Goal: Information Seeking & Learning: Learn about a topic

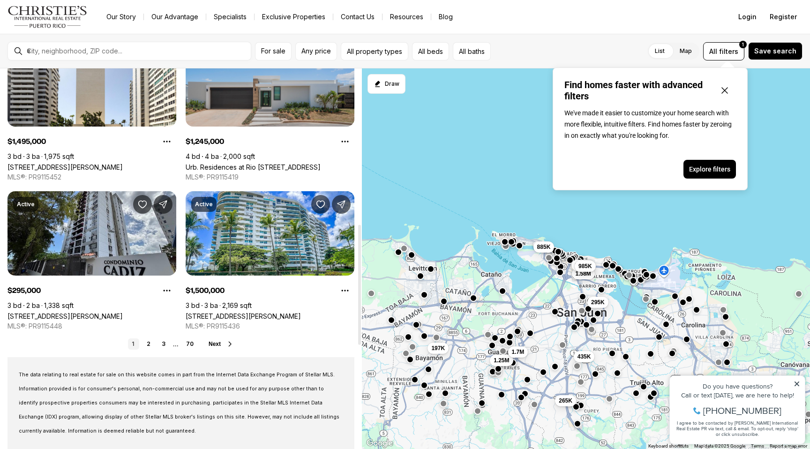
scroll to position [493, 0]
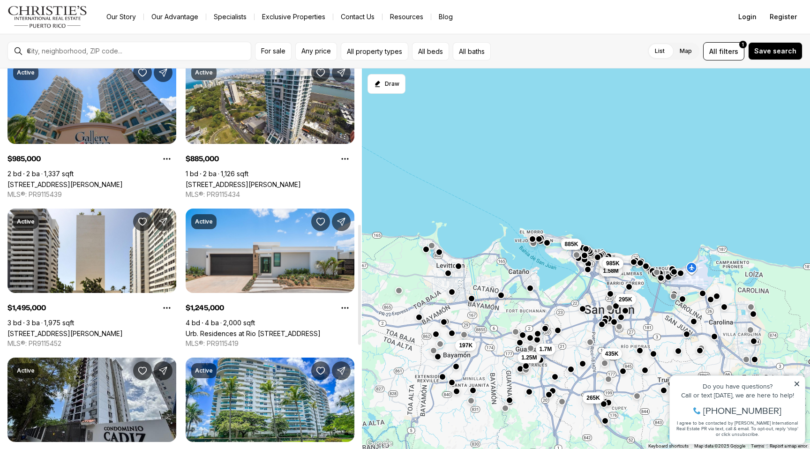
drag, startPoint x: 499, startPoint y: 275, endPoint x: 685, endPoint y: 234, distance: 191.0
click at [693, 232] on div "435K 1.58M 2.75M 985K 295K 1.25M 265K 197K 1.7M 885K" at bounding box center [586, 258] width 448 height 381
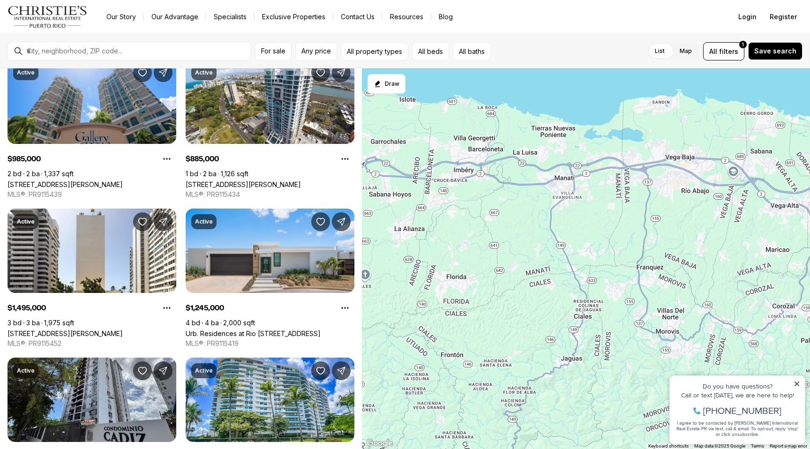
drag, startPoint x: 629, startPoint y: 225, endPoint x: 616, endPoint y: 258, distance: 35.9
click at [616, 259] on div "435K 1.58M 2.75M 985K 295K 1.25M 265K 197K 1.7M 885K" at bounding box center [586, 258] width 448 height 381
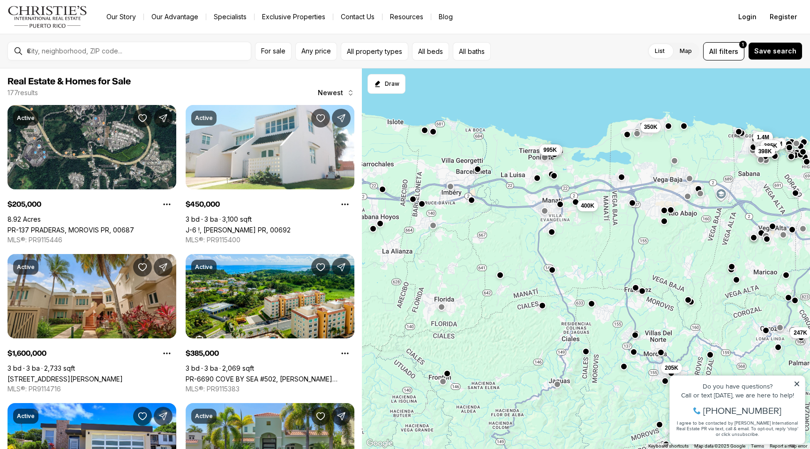
drag, startPoint x: 666, startPoint y: 211, endPoint x: 604, endPoint y: 224, distance: 63.5
click at [604, 261] on div "247K 1.6M 450K 1.4M 895K 385K 398K 205K 350K 340K 995K 400K" at bounding box center [804, 261] width 448 height 0
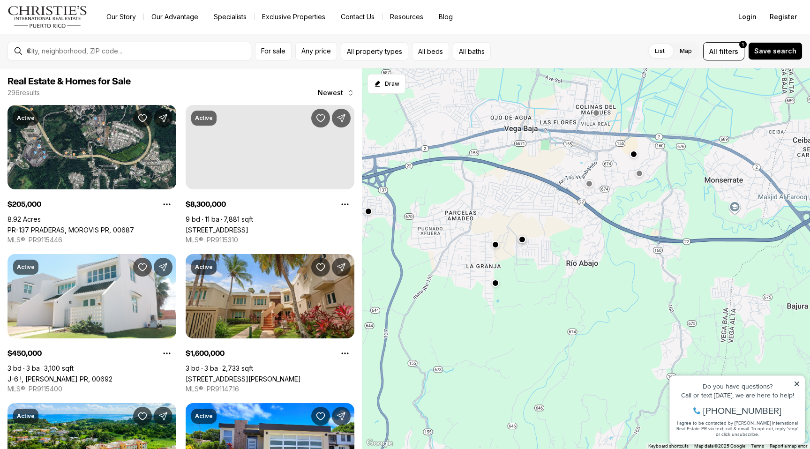
drag, startPoint x: 608, startPoint y: 165, endPoint x: 619, endPoint y: 210, distance: 45.9
click at [619, 210] on div at bounding box center [586, 258] width 448 height 381
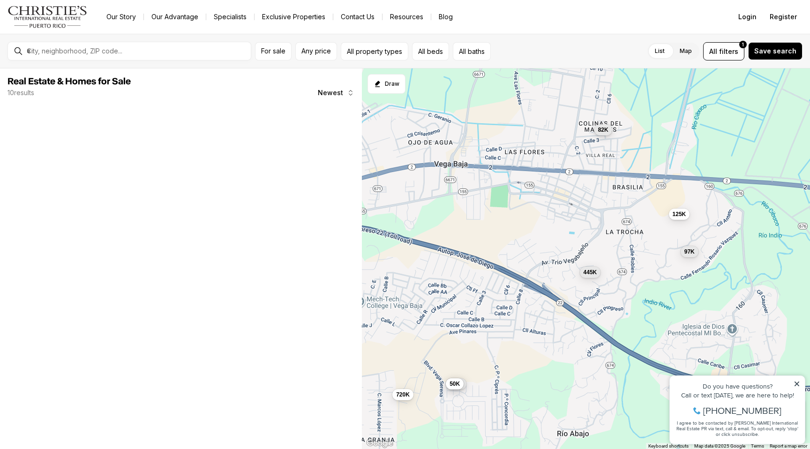
click at [602, 132] on span "82K" at bounding box center [603, 129] width 10 height 7
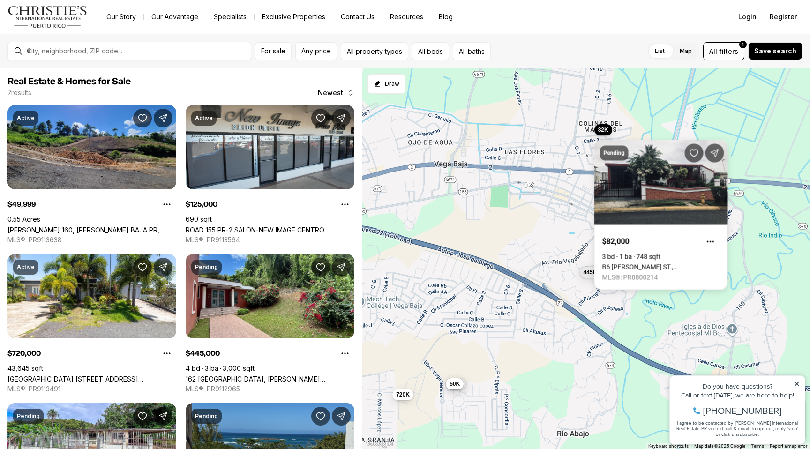
click at [508, 189] on div "295K 50K 720K 445K 82K 125K 97K" at bounding box center [586, 258] width 448 height 381
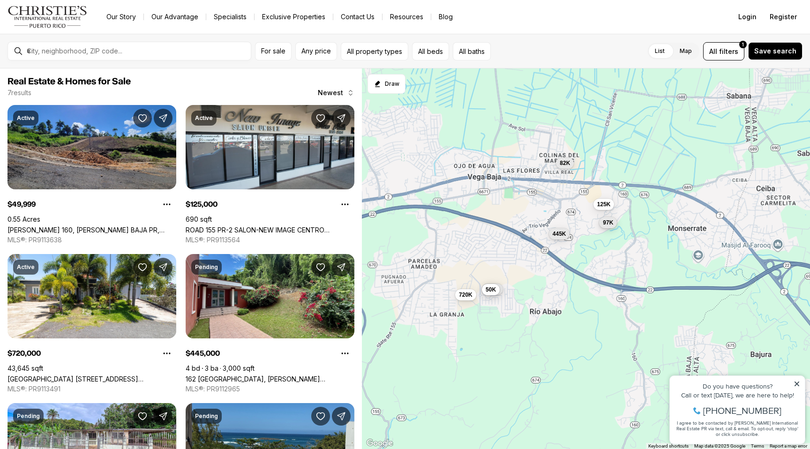
click at [608, 225] on span "97K" at bounding box center [608, 221] width 10 height 7
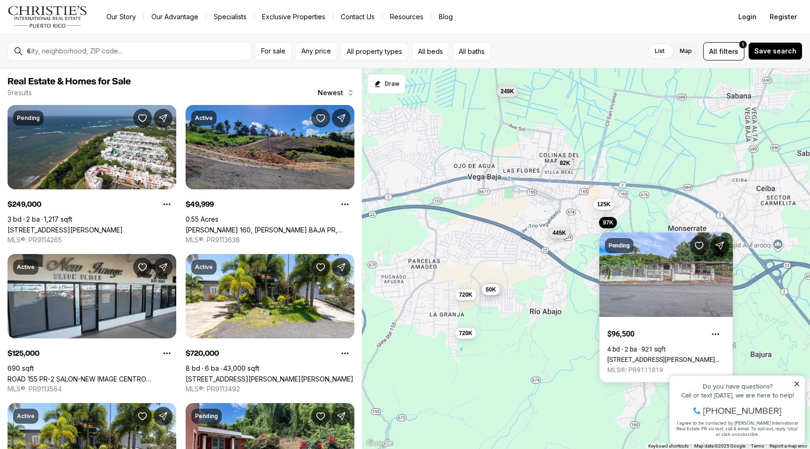
click at [562, 237] on button "445K" at bounding box center [559, 232] width 21 height 11
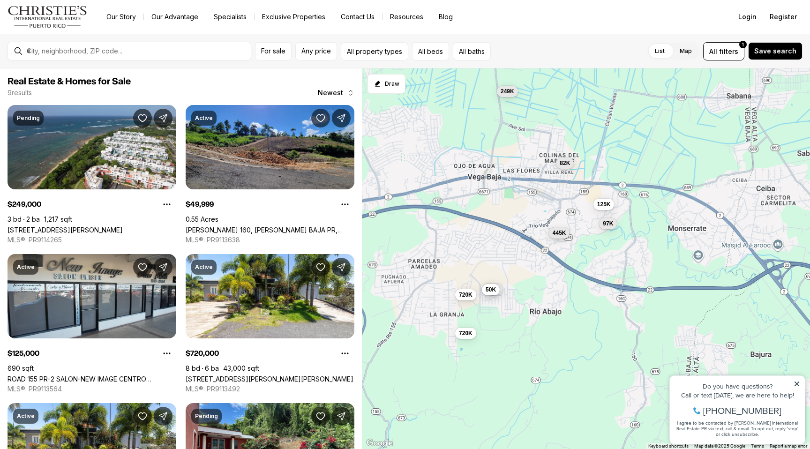
click at [560, 238] on button "445K" at bounding box center [559, 232] width 21 height 11
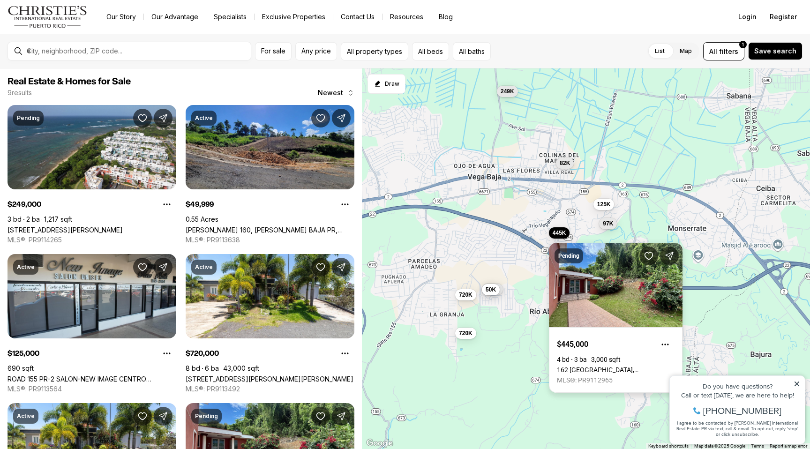
click at [629, 366] on link "162 [GEOGRAPHIC_DATA], [PERSON_NAME][GEOGRAPHIC_DATA], 00693" at bounding box center [616, 369] width 118 height 7
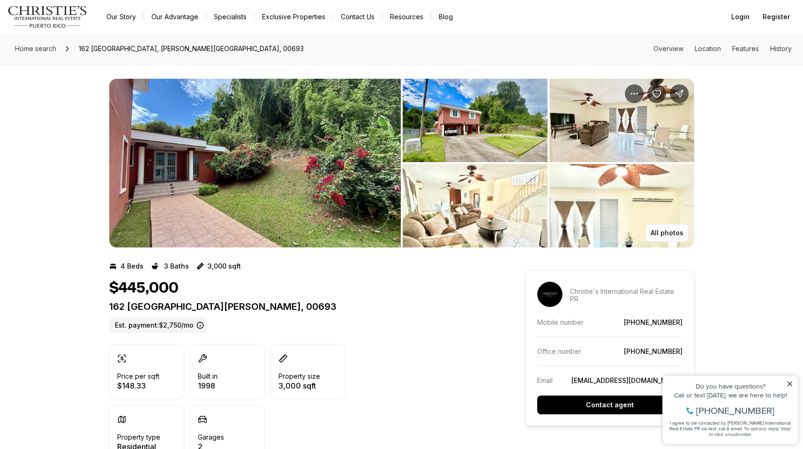
click at [306, 172] on img "View image gallery" at bounding box center [255, 163] width 292 height 169
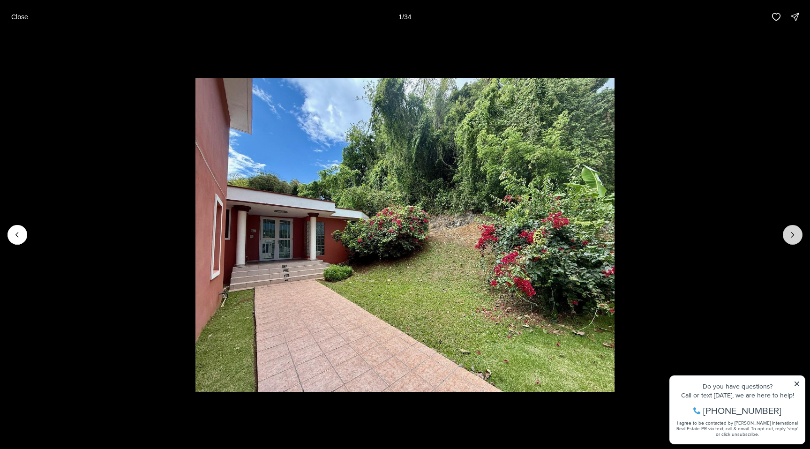
click at [786, 238] on button "Next slide" at bounding box center [793, 235] width 20 height 20
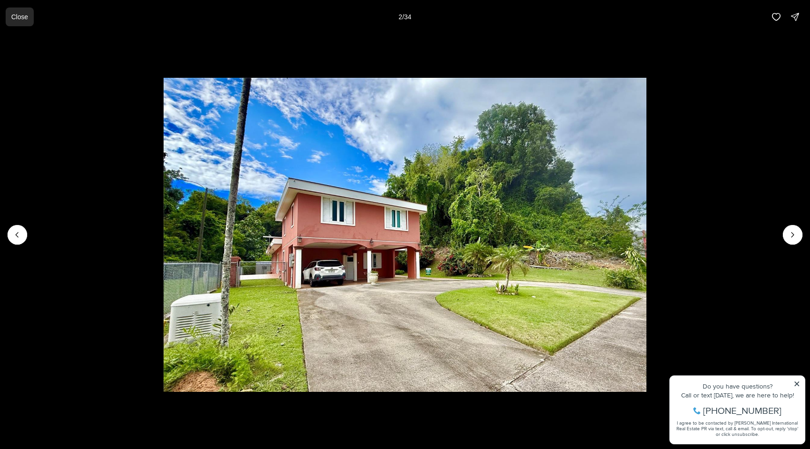
click at [11, 18] on p "Close" at bounding box center [19, 16] width 17 height 7
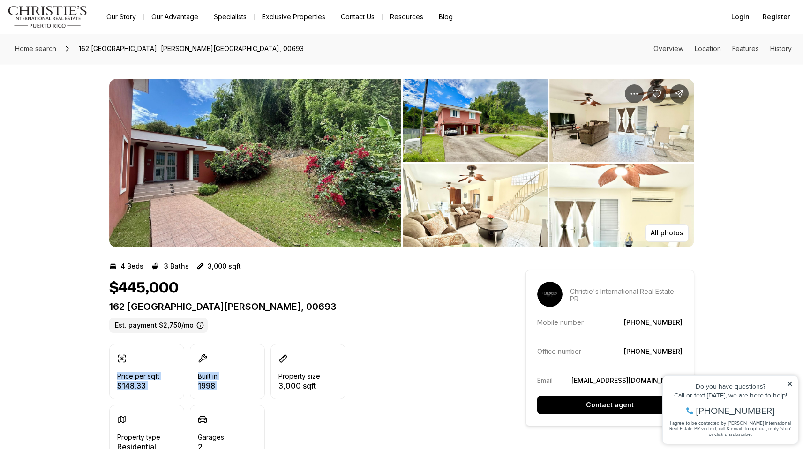
drag, startPoint x: 98, startPoint y: 377, endPoint x: 428, endPoint y: 337, distance: 332.4
click at [428, 337] on div "$445,000 162 COSTA RICA VEGA BAJA PR, 00693 Est. payment: $2,750/mo Price per s…" at bounding box center [300, 369] width 382 height 181
click at [311, 173] on img "View image gallery" at bounding box center [255, 163] width 292 height 169
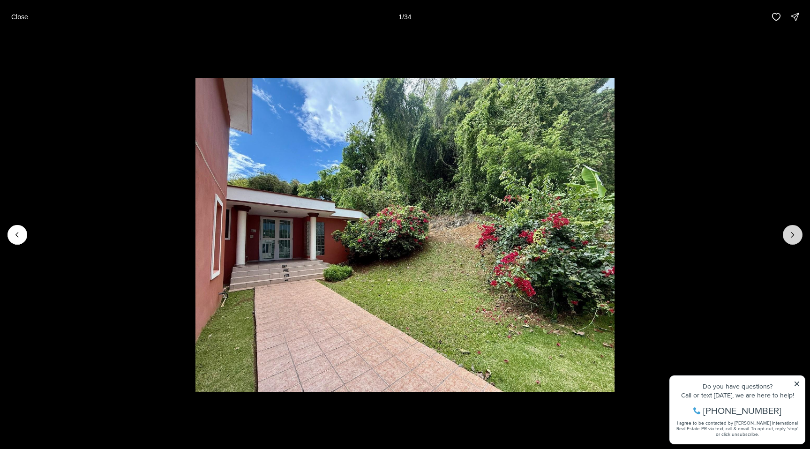
click at [791, 230] on icon "Next slide" at bounding box center [792, 234] width 9 height 9
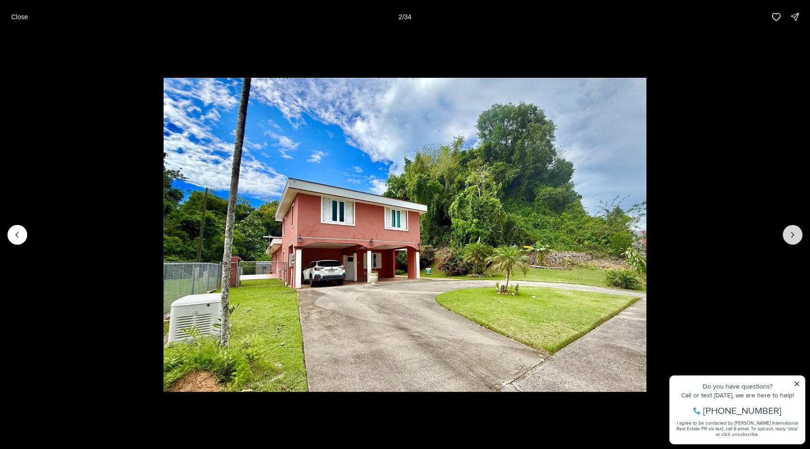
click at [788, 231] on icon "Next slide" at bounding box center [792, 234] width 9 height 9
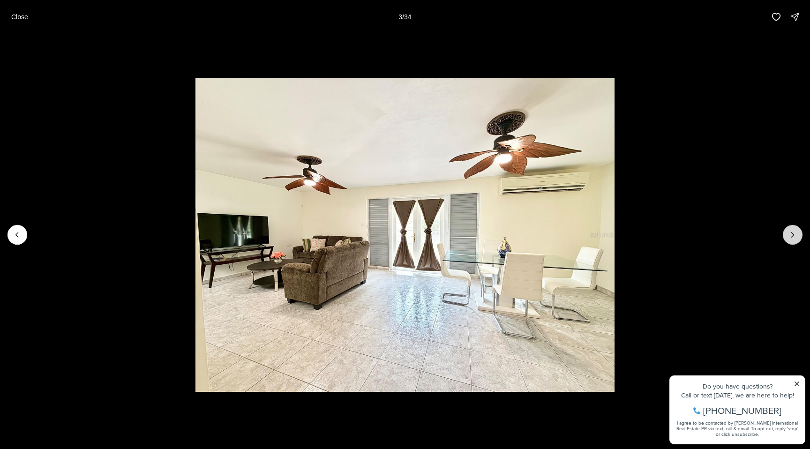
click at [788, 231] on icon "Next slide" at bounding box center [792, 234] width 9 height 9
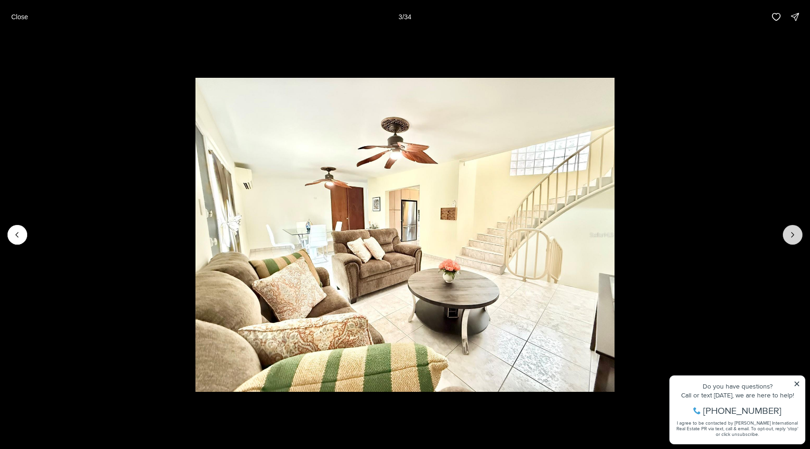
click at [788, 232] on icon "Next slide" at bounding box center [792, 234] width 9 height 9
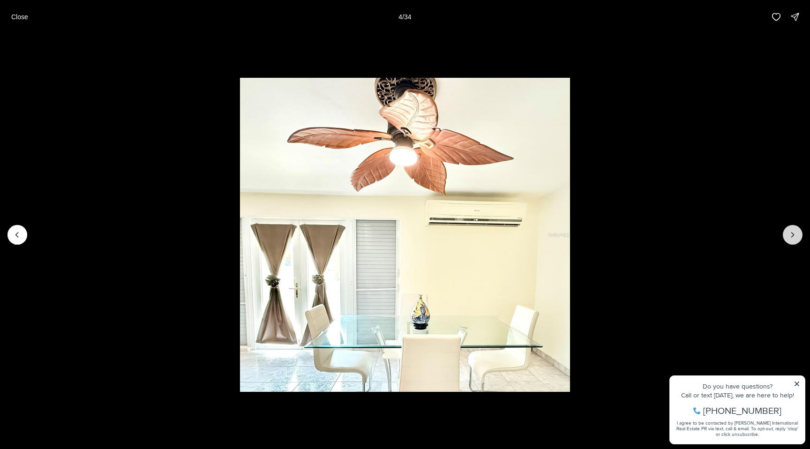
click at [788, 232] on icon "Next slide" at bounding box center [792, 234] width 9 height 9
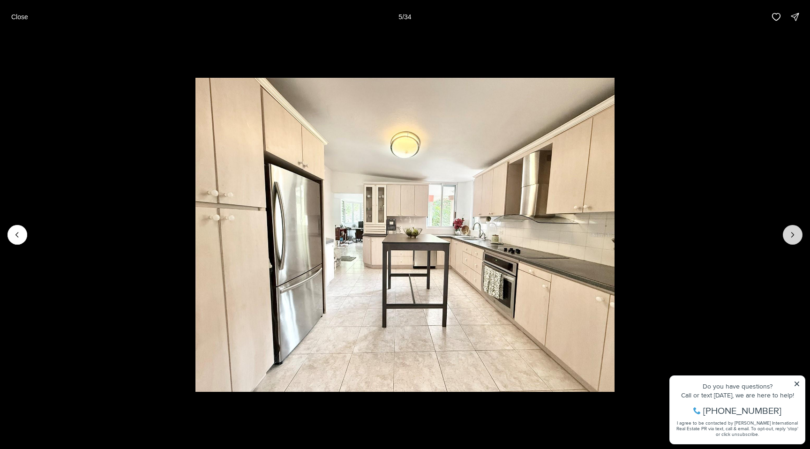
click at [788, 232] on icon "Next slide" at bounding box center [792, 234] width 9 height 9
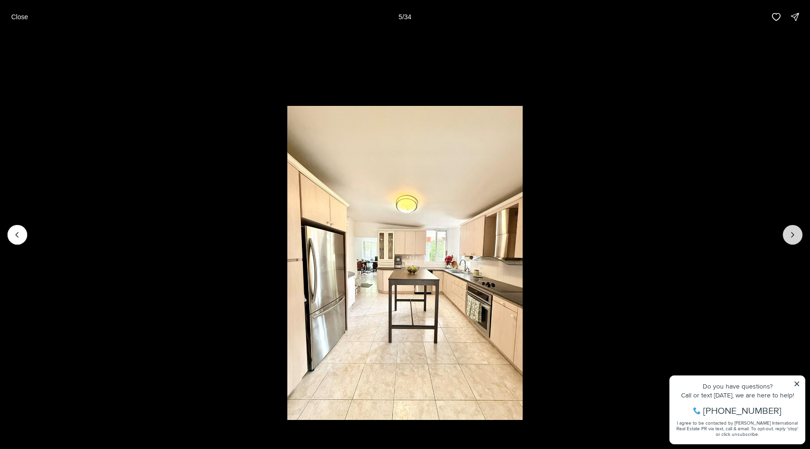
click at [788, 232] on icon "Next slide" at bounding box center [792, 234] width 9 height 9
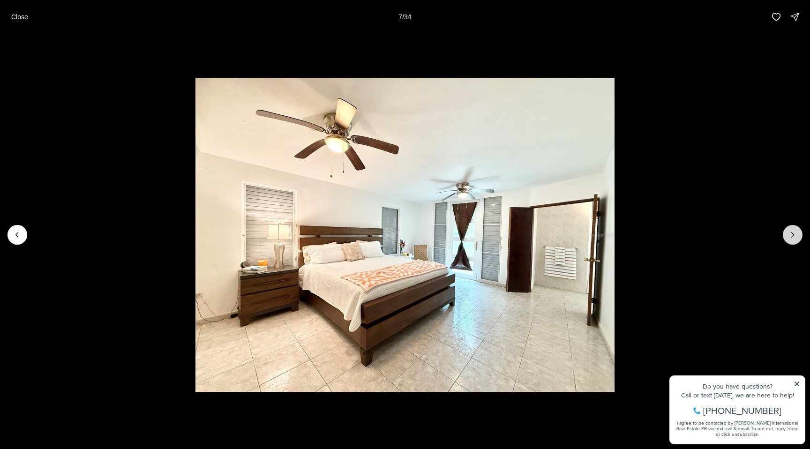
click at [788, 232] on icon "Next slide" at bounding box center [792, 234] width 9 height 9
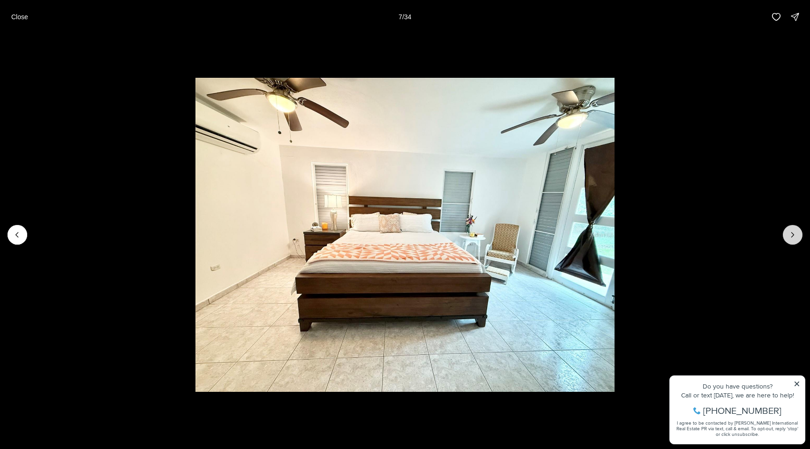
click at [788, 232] on icon "Next slide" at bounding box center [792, 234] width 9 height 9
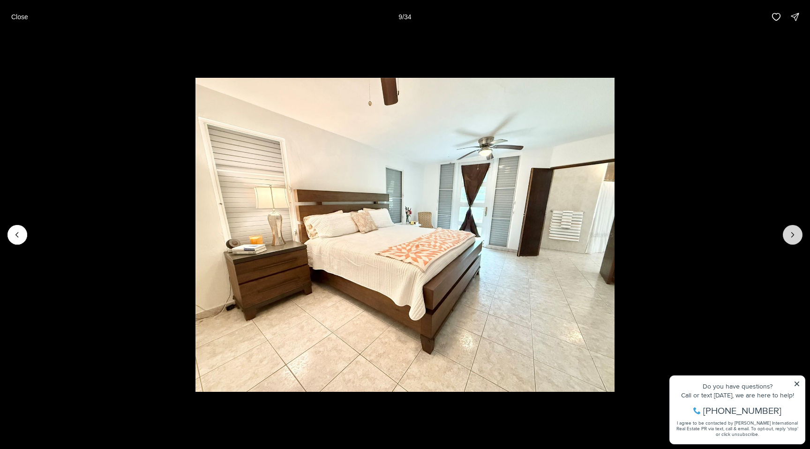
click at [788, 232] on icon "Next slide" at bounding box center [792, 234] width 9 height 9
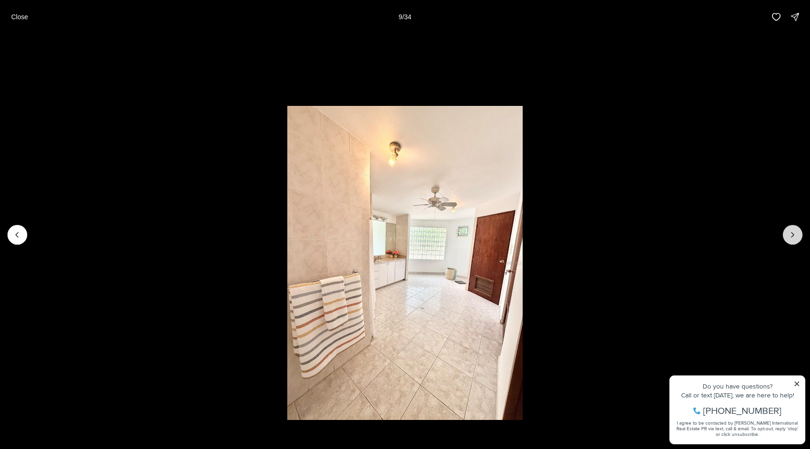
click at [788, 232] on icon "Next slide" at bounding box center [792, 234] width 9 height 9
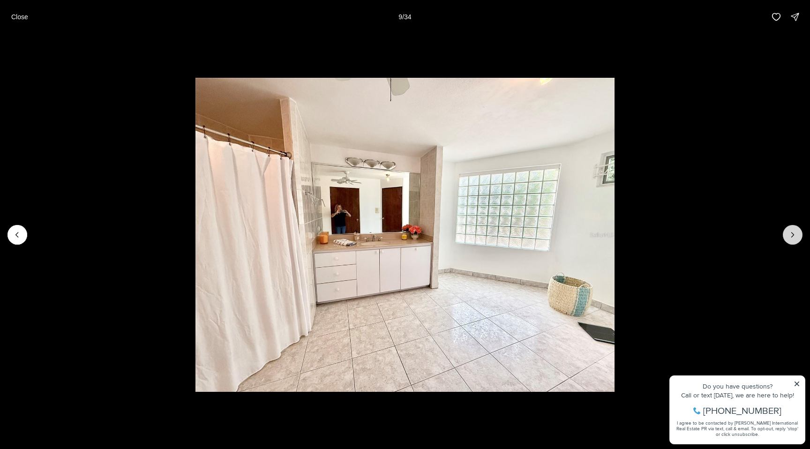
click at [788, 232] on icon "Next slide" at bounding box center [792, 234] width 9 height 9
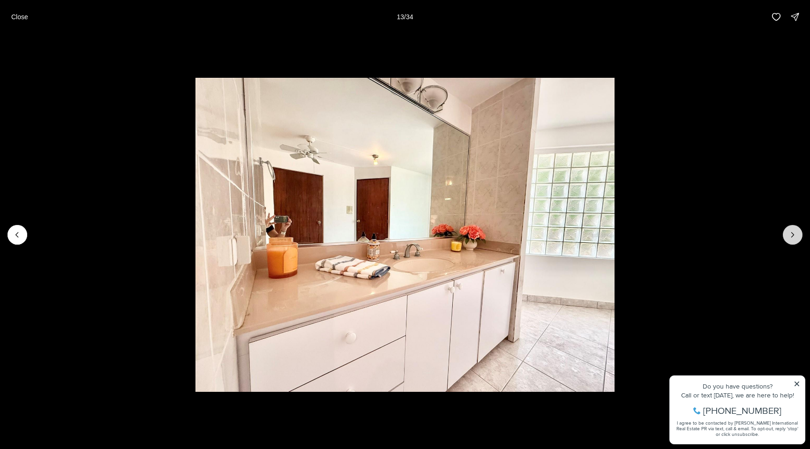
click at [788, 233] on icon "Next slide" at bounding box center [792, 234] width 9 height 9
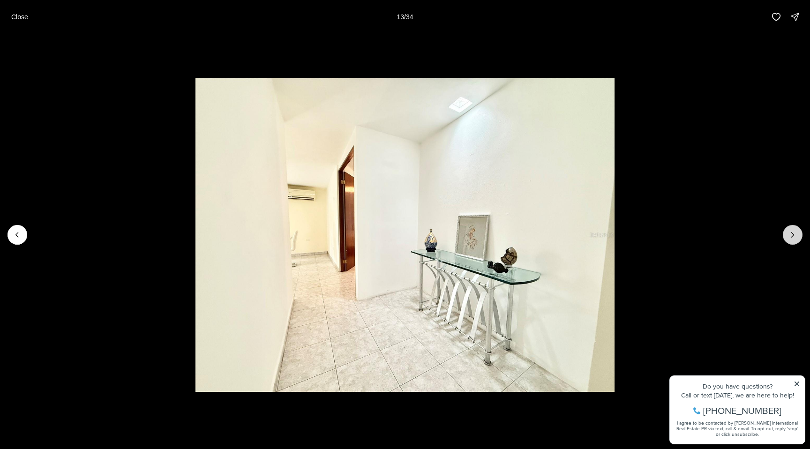
click at [788, 233] on icon "Next slide" at bounding box center [792, 234] width 9 height 9
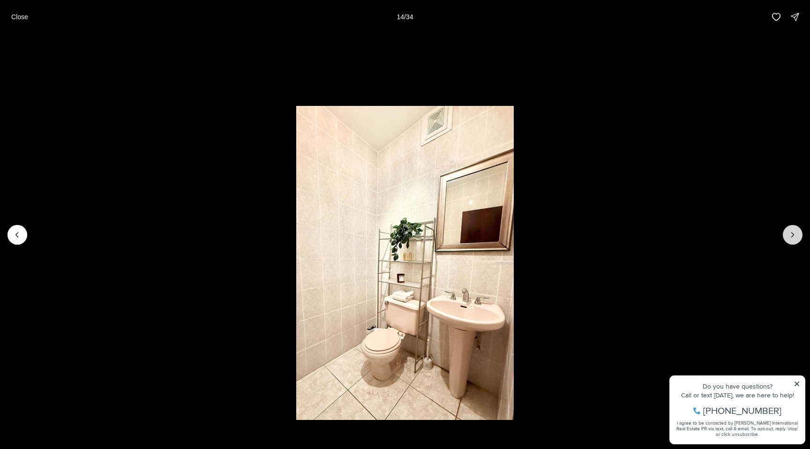
click at [788, 233] on icon "Next slide" at bounding box center [792, 234] width 9 height 9
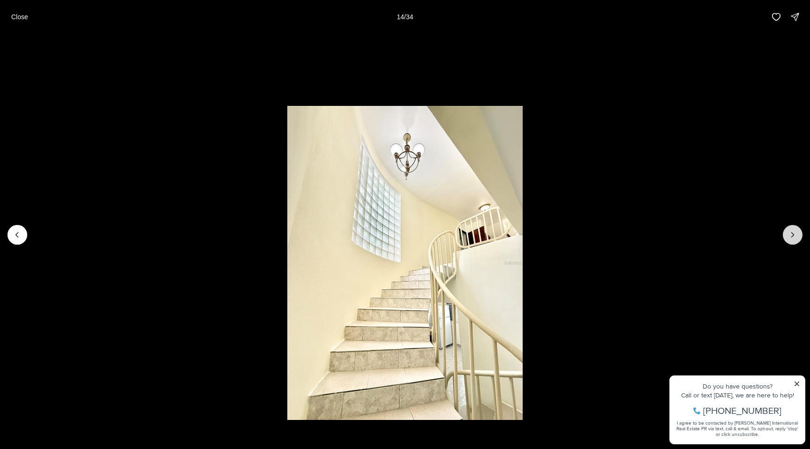
click at [788, 233] on icon "Next slide" at bounding box center [792, 234] width 9 height 9
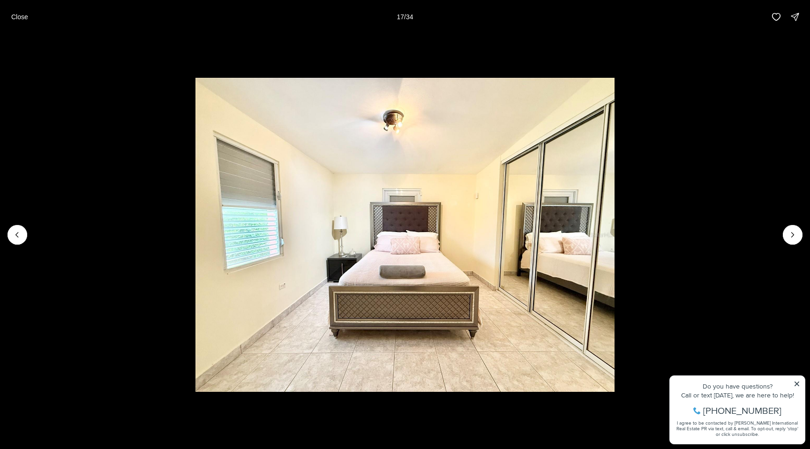
drag, startPoint x: 18, startPoint y: 15, endPoint x: 37, endPoint y: 26, distance: 22.1
click at [18, 15] on p "Close" at bounding box center [19, 16] width 17 height 7
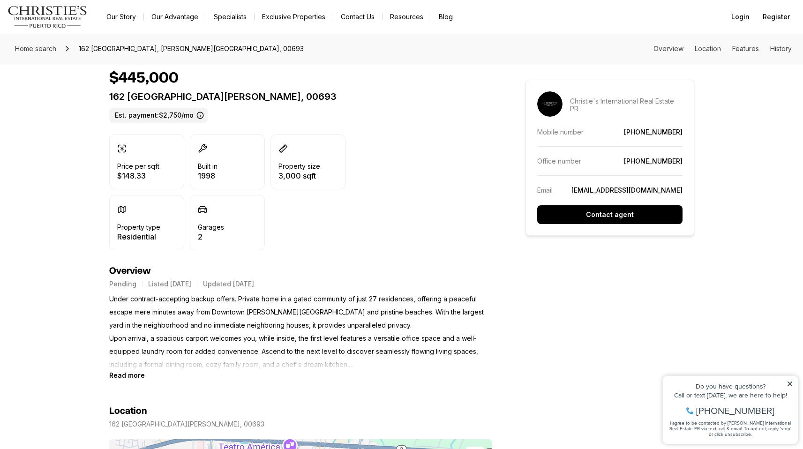
scroll to position [164, 0]
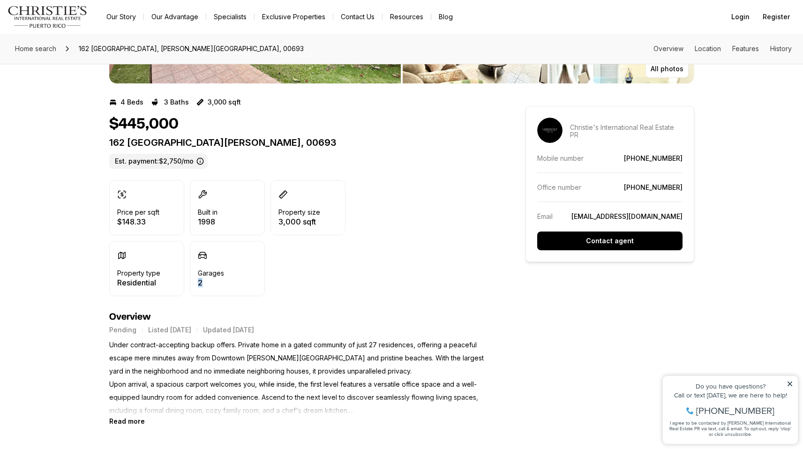
click at [256, 283] on div "Garages 2" at bounding box center [227, 268] width 75 height 55
click at [277, 281] on div "Price per sqft $148.33 Built in 1998 Property size 3,000 sqft Property type Res…" at bounding box center [227, 238] width 236 height 116
drag, startPoint x: 281, startPoint y: 221, endPoint x: 426, endPoint y: 228, distance: 145.0
click at [426, 228] on div "Price per sqft $148.33 Built in 1998 Property size 3,000 sqft Property type Res…" at bounding box center [300, 238] width 382 height 116
click at [412, 228] on div "Price per sqft $148.33 Built in 1998 Property size 3,000 sqft Property type Res…" at bounding box center [300, 238] width 382 height 116
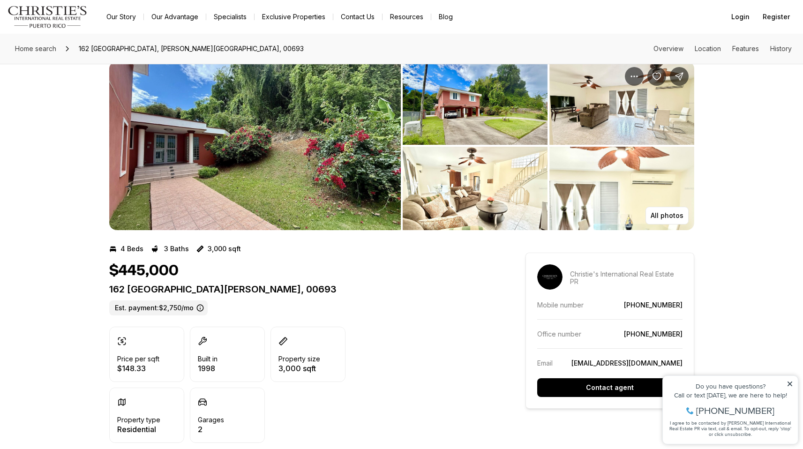
scroll to position [0, 0]
